Goal: Task Accomplishment & Management: Use online tool/utility

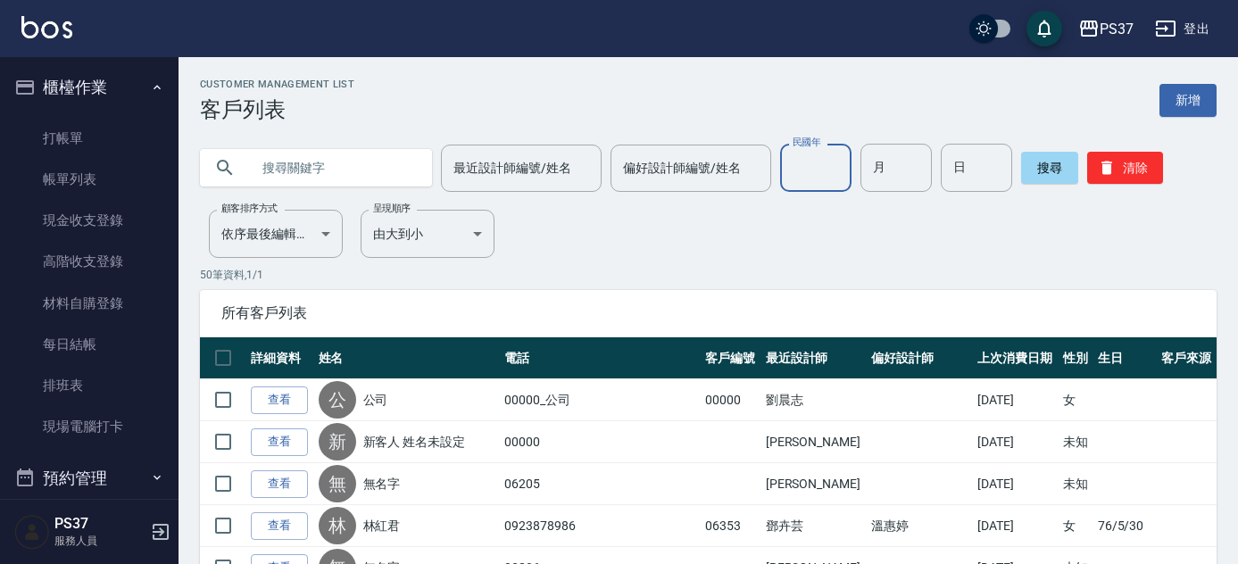
click at [804, 173] on input "民國年" at bounding box center [815, 168] width 71 height 48
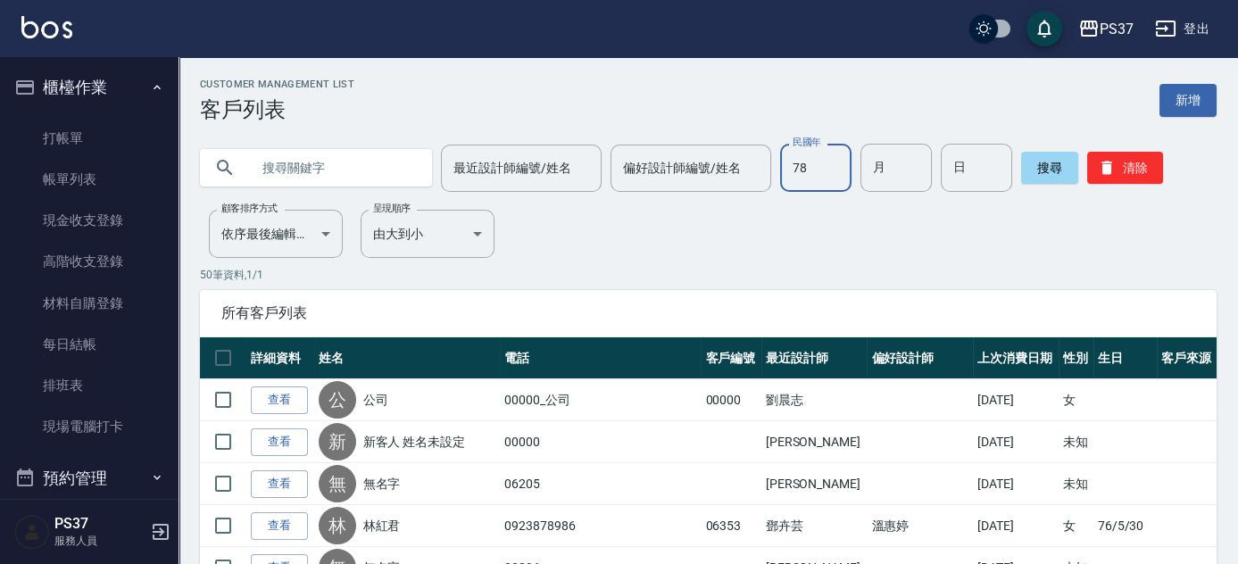
type input "78"
type input "04"
type input "23"
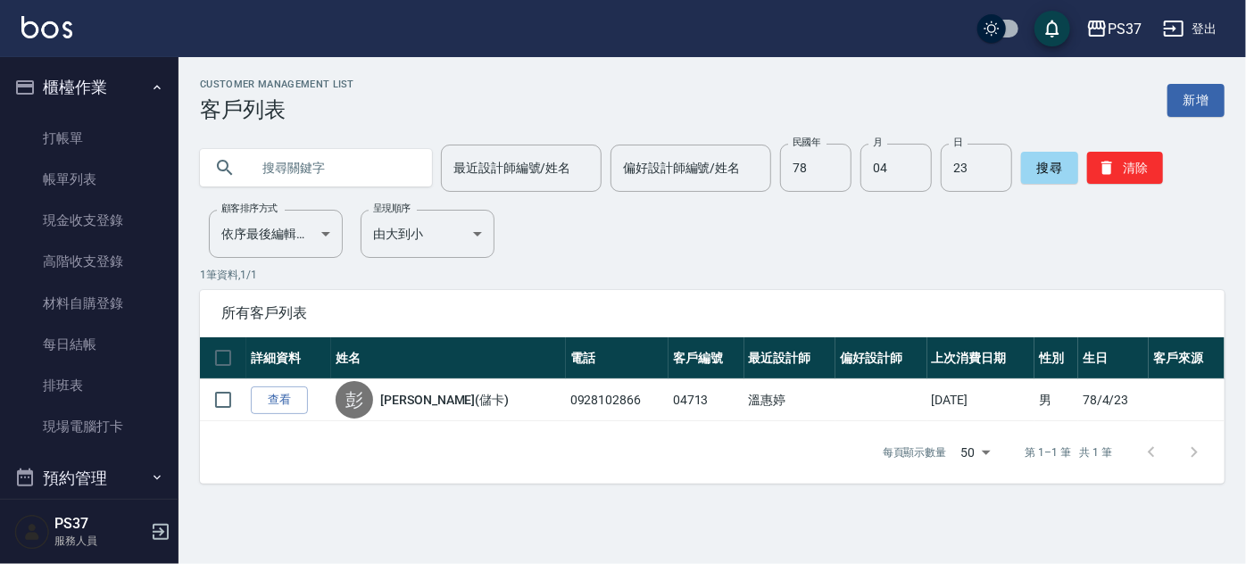
click at [814, 236] on div "Customer Management List 客戶列表 新增 最近設計師編號/姓名 最近設計師編號/姓名 偏好設計師編號/姓名 偏好設計師編號/姓名 民國…" at bounding box center [711, 281] width 1067 height 405
click at [1142, 158] on button "清除" at bounding box center [1125, 168] width 76 height 32
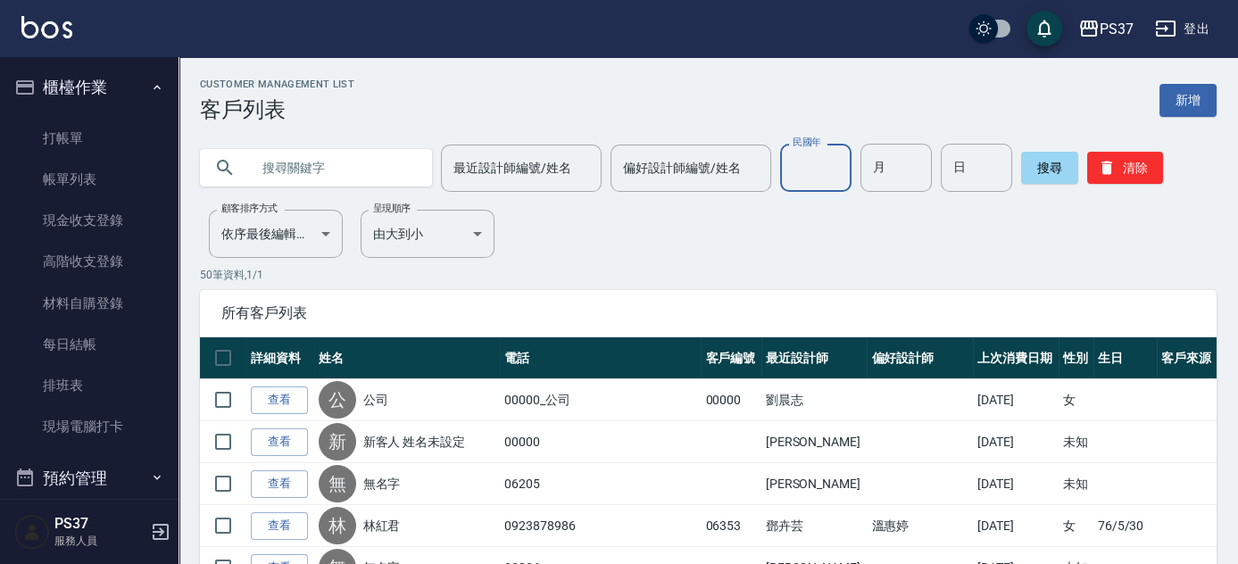
click at [811, 178] on input "民國年" at bounding box center [815, 168] width 71 height 48
type input "77"
type input "11"
type input "4"
